Goal: Task Accomplishment & Management: Complete application form

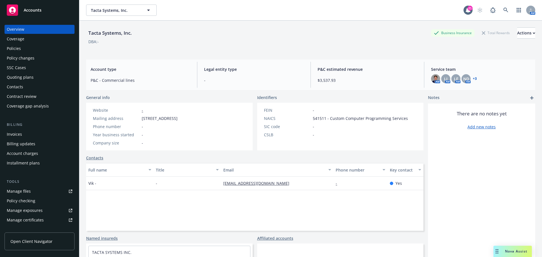
click at [28, 76] on div "Quoting plans" at bounding box center [20, 77] width 27 height 9
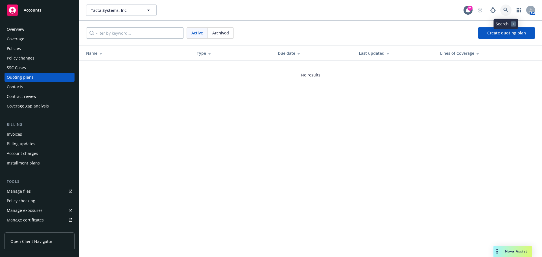
click at [508, 10] on icon at bounding box center [506, 10] width 5 height 5
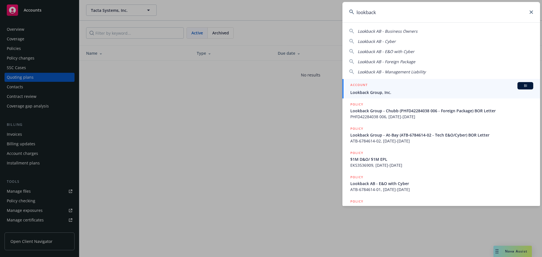
type input "lookback"
drag, startPoint x: 378, startPoint y: 91, endPoint x: 338, endPoint y: 91, distance: 40.1
click at [378, 90] on span "Lookback Group, Inc." at bounding box center [442, 93] width 183 height 6
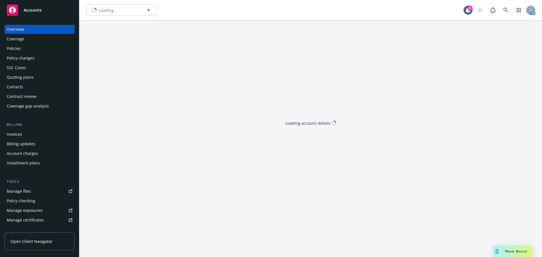
click at [29, 77] on div "Quoting plans" at bounding box center [20, 77] width 27 height 9
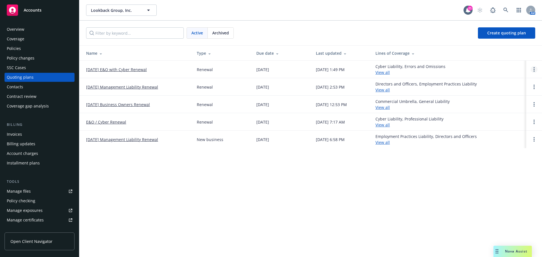
click at [535, 70] on icon "Open options" at bounding box center [534, 69] width 1 height 5
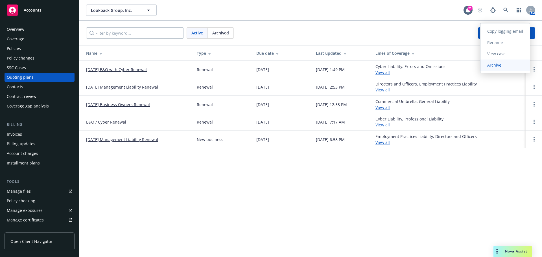
click at [506, 63] on span "Archive" at bounding box center [495, 64] width 28 height 5
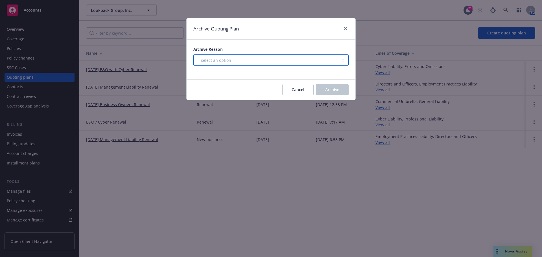
click at [245, 58] on select "-- select an option -- All policies in this renewal plan are auto-renewed Creat…" at bounding box center [270, 60] width 155 height 11
select select "ARCHIVED_RENEWAL_COMPLETED"
click at [193, 55] on select "-- select an option -- All policies in this renewal plan are auto-renewed Creat…" at bounding box center [270, 60] width 155 height 11
click at [332, 88] on span "Archive" at bounding box center [332, 89] width 14 height 5
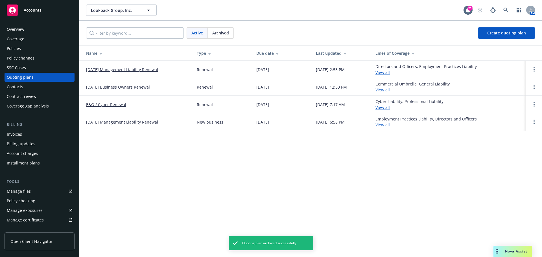
click at [140, 69] on link "[DATE] Management Liability Renewal" at bounding box center [122, 70] width 72 height 6
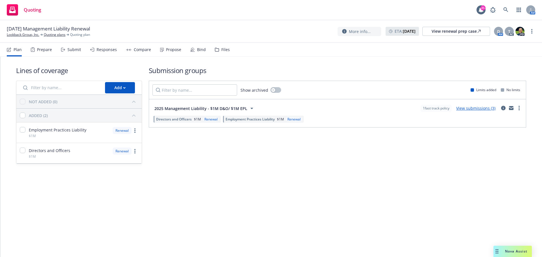
click at [75, 50] on div "Submit" at bounding box center [75, 49] width 14 height 5
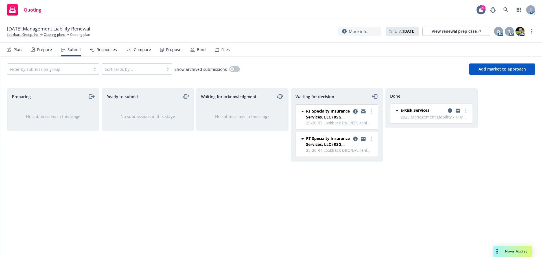
click at [356, 111] on icon "copy logging email" at bounding box center [355, 111] width 5 height 5
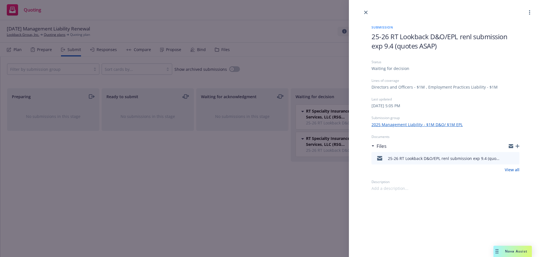
drag, startPoint x: 514, startPoint y: 158, endPoint x: 509, endPoint y: 155, distance: 6.5
click at [514, 158] on icon "preview file" at bounding box center [514, 158] width 5 height 4
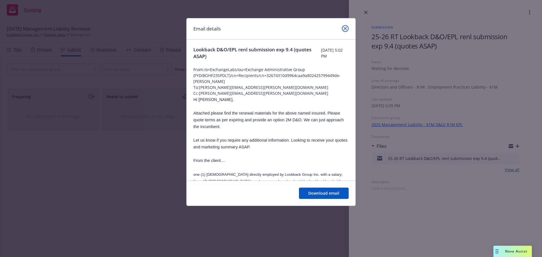
click at [346, 27] on icon "close" at bounding box center [345, 28] width 3 height 3
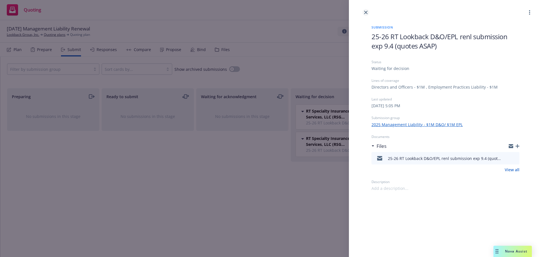
click at [366, 11] on icon "close" at bounding box center [365, 12] width 3 height 3
